Goal: Task Accomplishment & Management: Use online tool/utility

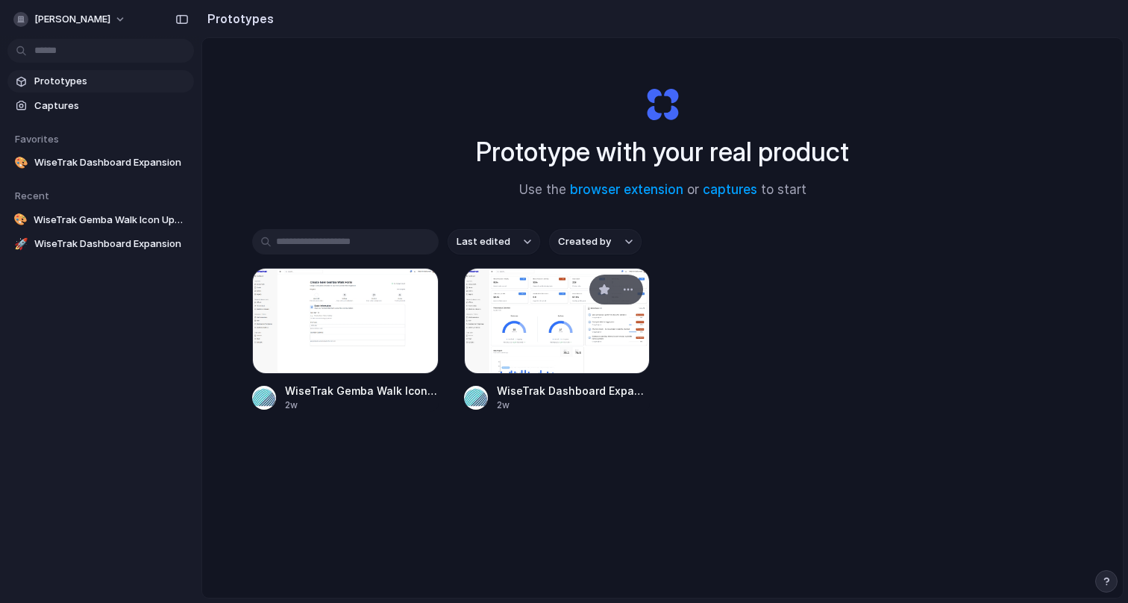
click at [525, 319] on div at bounding box center [557, 321] width 186 height 106
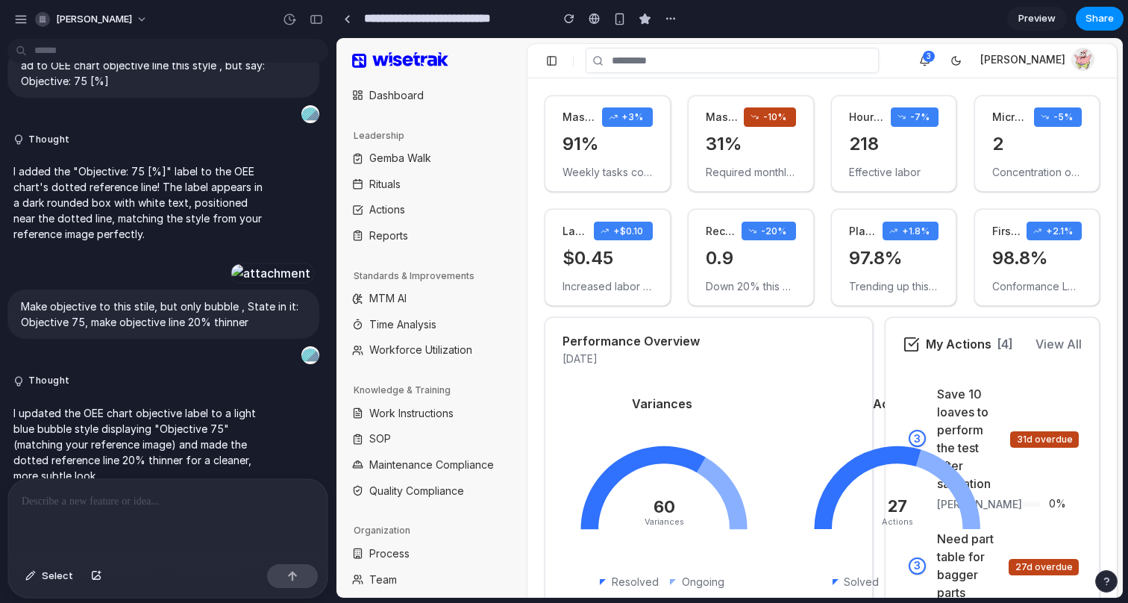
scroll to position [1031, 0]
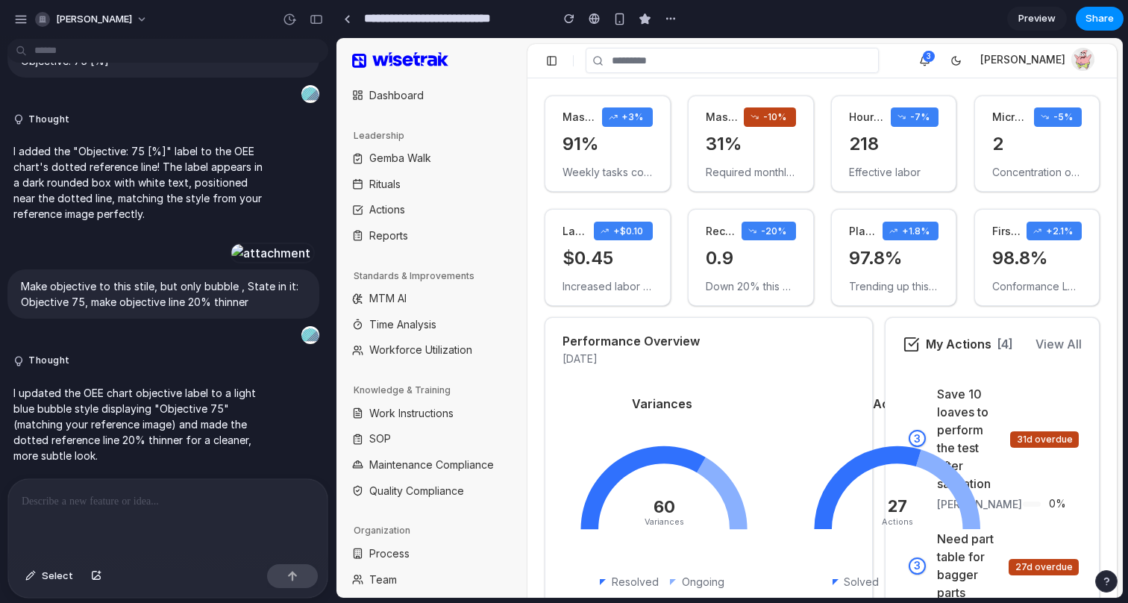
click at [554, 64] on button at bounding box center [551, 61] width 20 height 20
click at [552, 63] on button at bounding box center [551, 61] width 20 height 20
click at [120, 18] on span "[PERSON_NAME]" at bounding box center [94, 19] width 76 height 15
click at [19, 20] on div "Settings Invite members Change theme Sign out" at bounding box center [564, 301] width 1128 height 603
click at [1047, 19] on span "Preview" at bounding box center [1036, 18] width 37 height 15
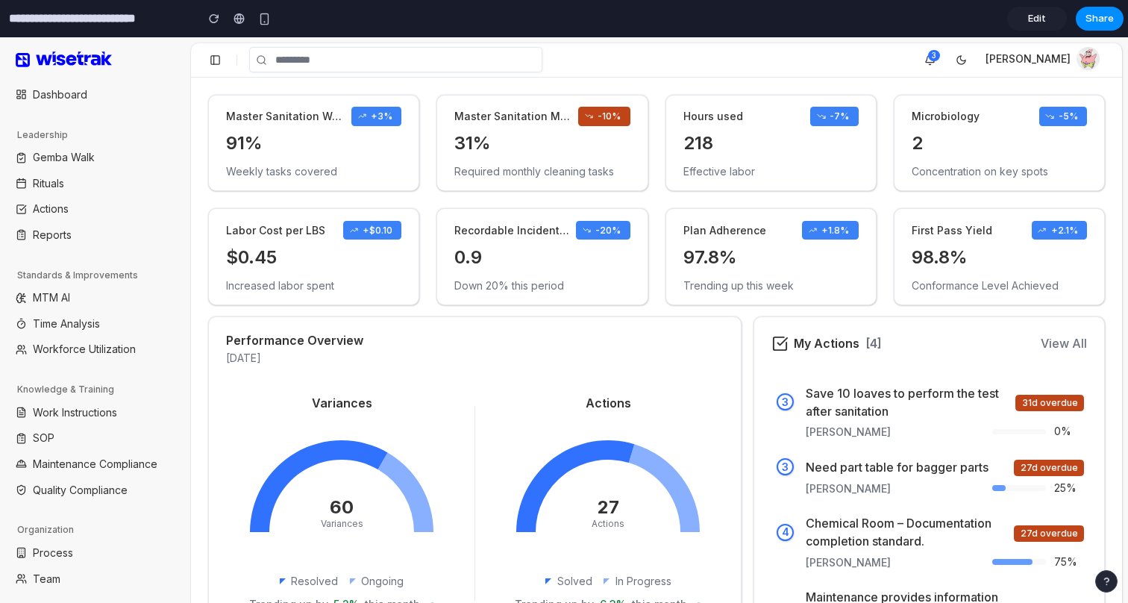
click at [1042, 19] on span "Edit" at bounding box center [1037, 18] width 18 height 15
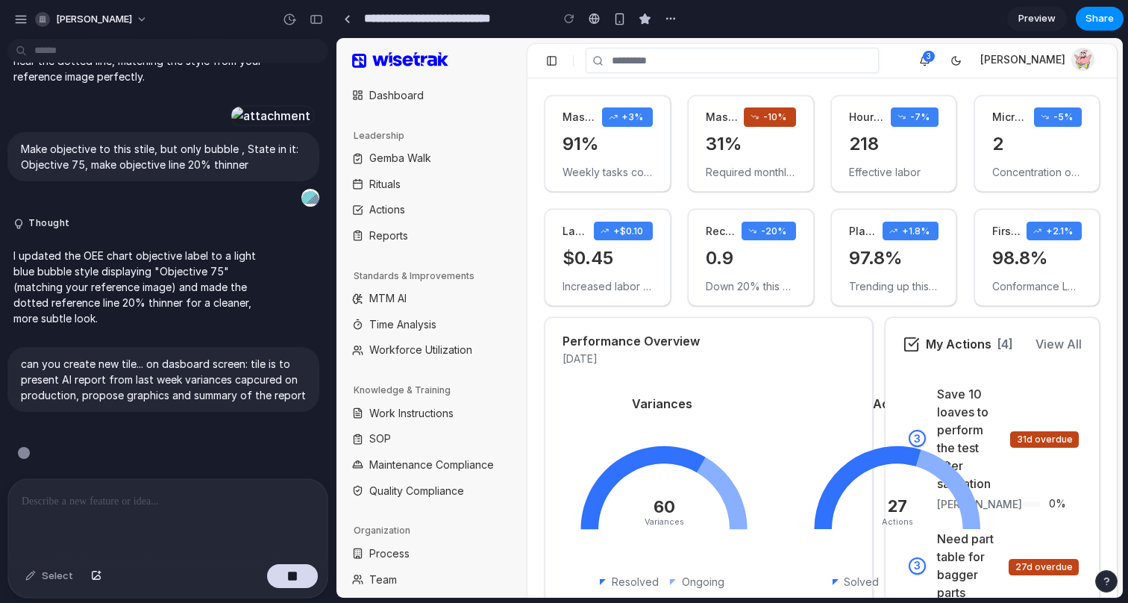
scroll to position [1169, 0]
click at [545, 63] on button at bounding box center [551, 61] width 20 height 20
click at [551, 63] on button at bounding box center [551, 61] width 20 height 20
click at [314, 24] on button "button" at bounding box center [316, 19] width 24 height 24
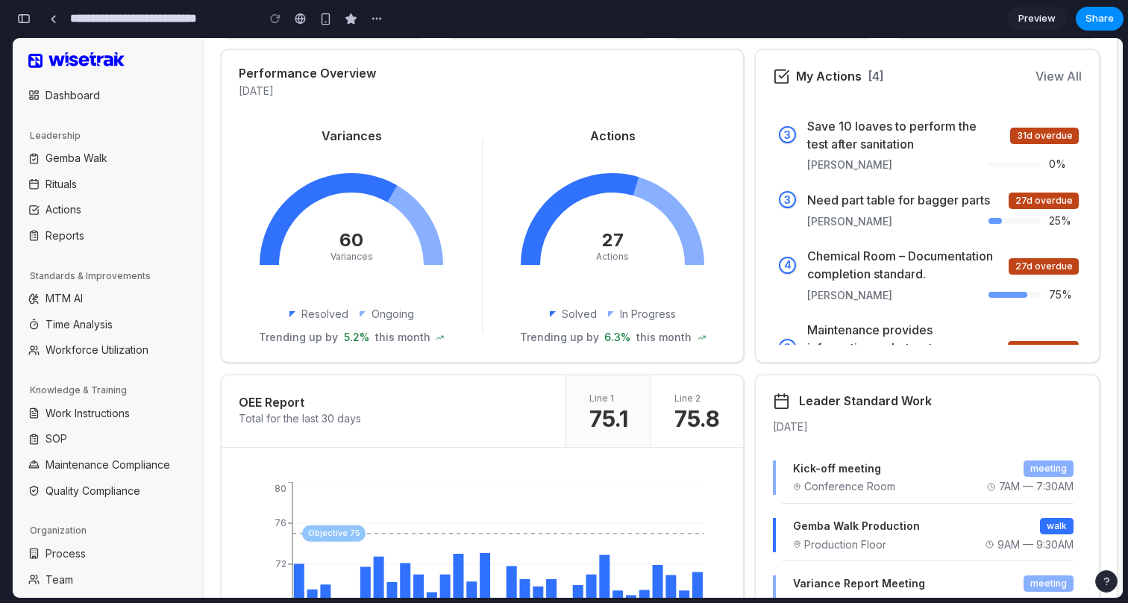
scroll to position [381, 0]
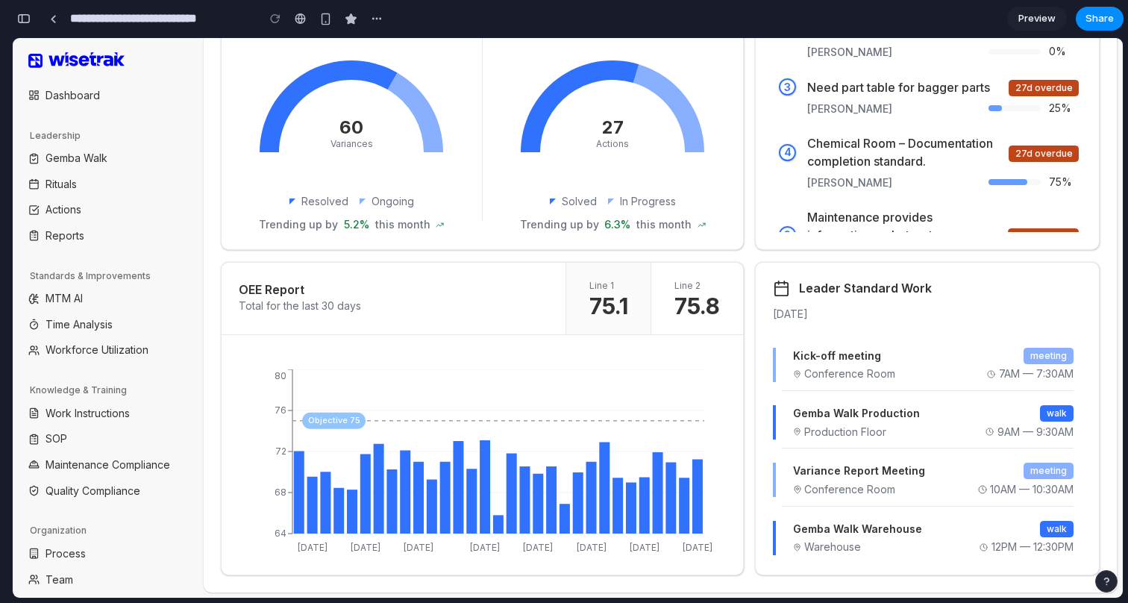
click at [30, 16] on div "button" at bounding box center [23, 18] width 13 height 10
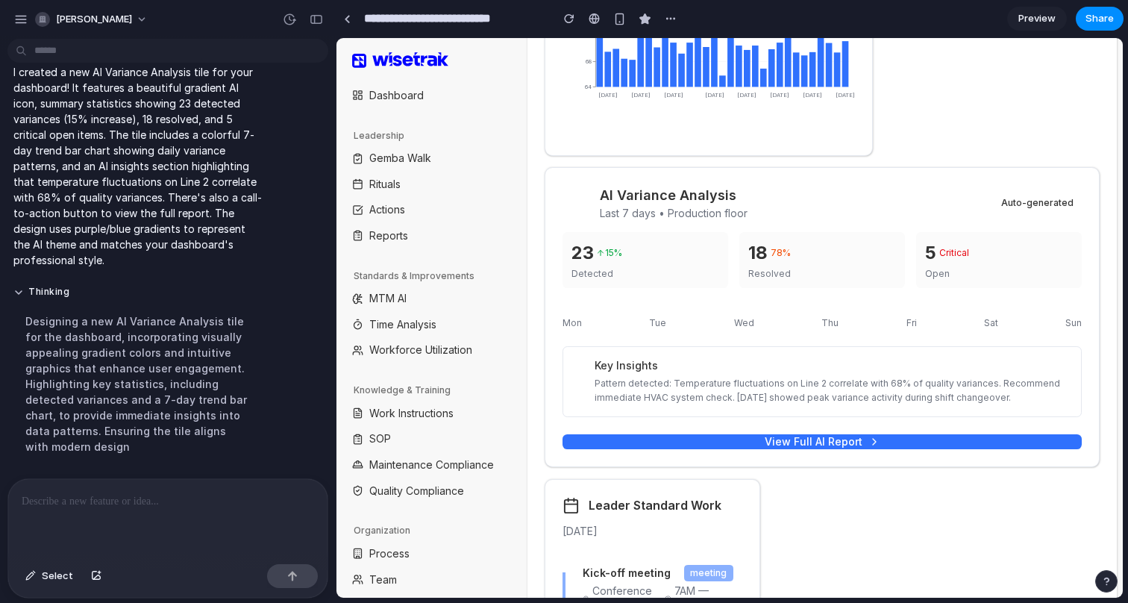
scroll to position [799, 0]
click at [764, 442] on button "View Full AI Report" at bounding box center [821, 442] width 519 height 15
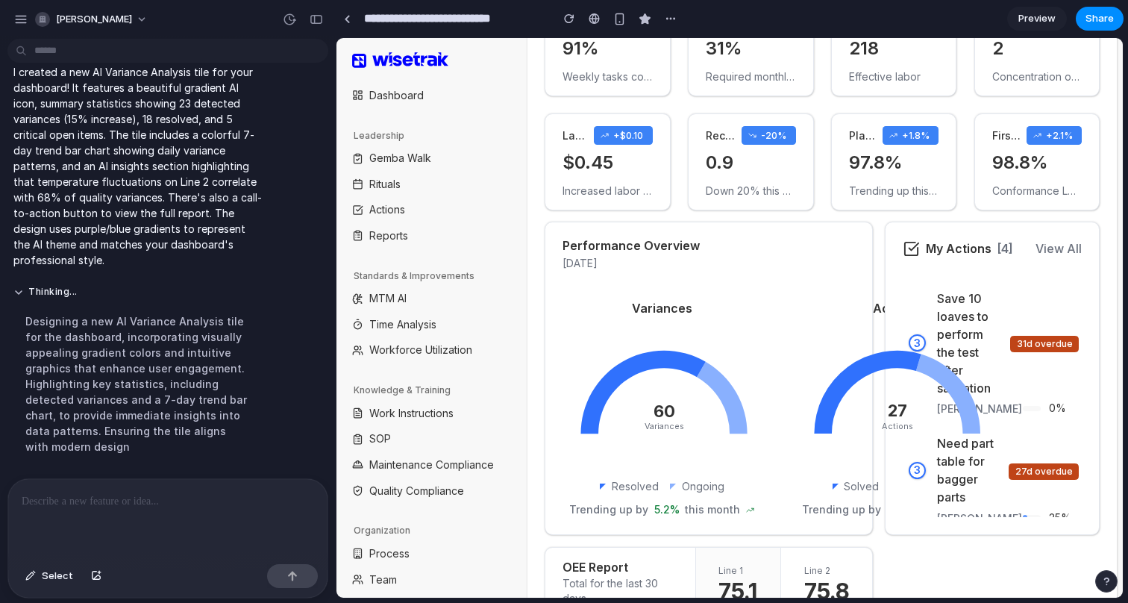
scroll to position [122, 0]
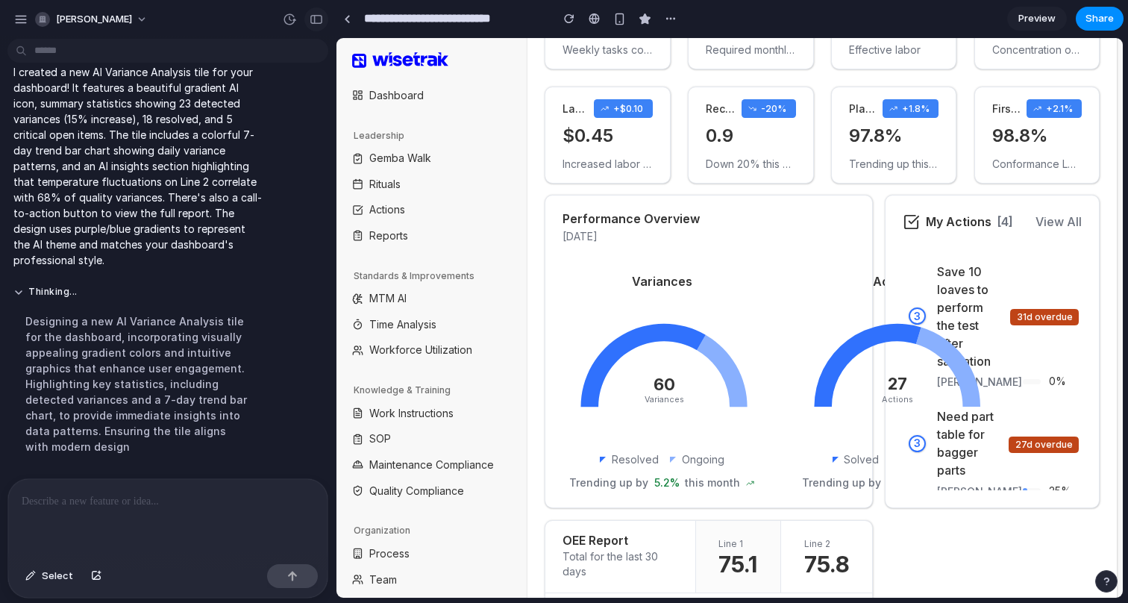
click at [307, 22] on button "button" at bounding box center [316, 19] width 24 height 24
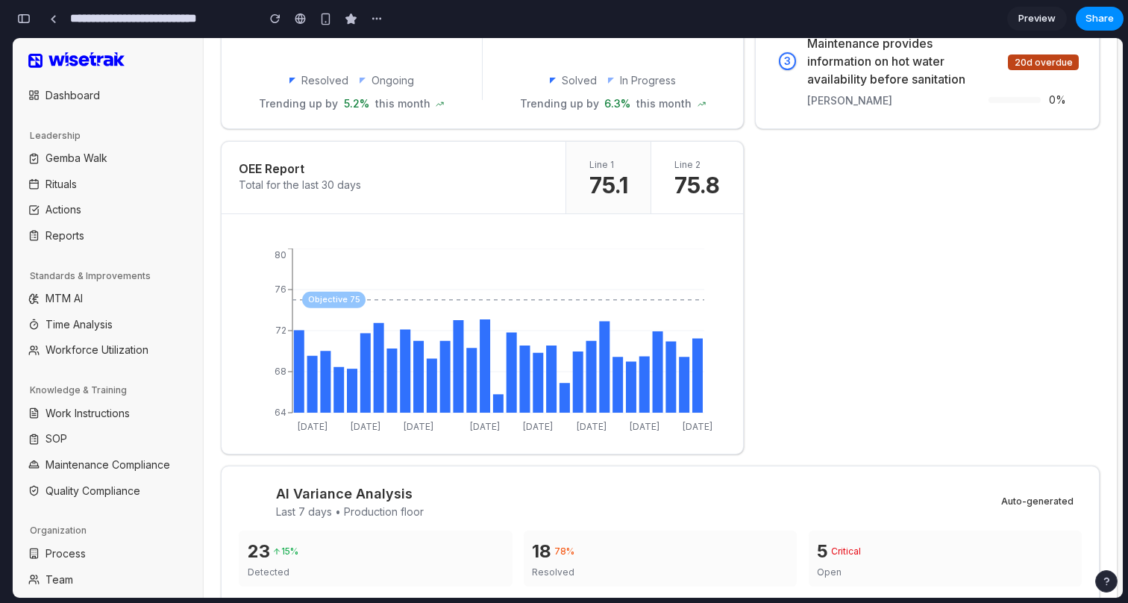
scroll to position [499, 0]
